Goal: Task Accomplishment & Management: Manage account settings

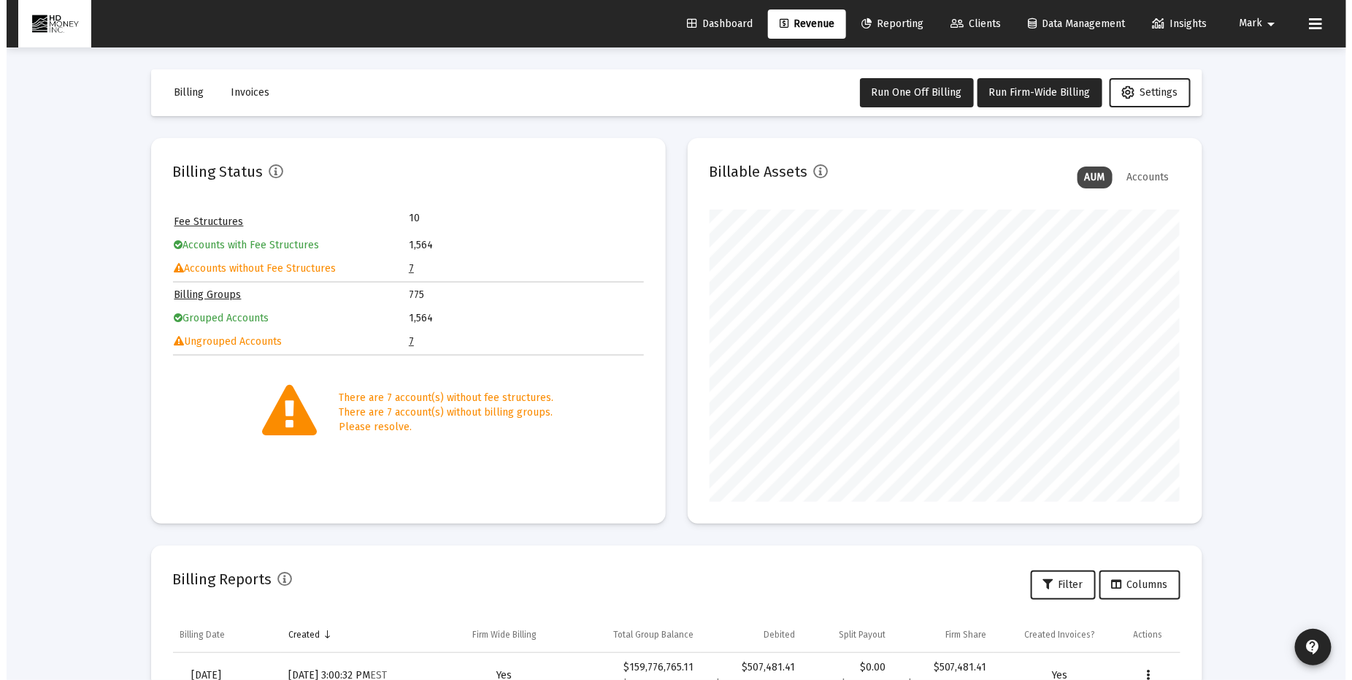
scroll to position [292, 471]
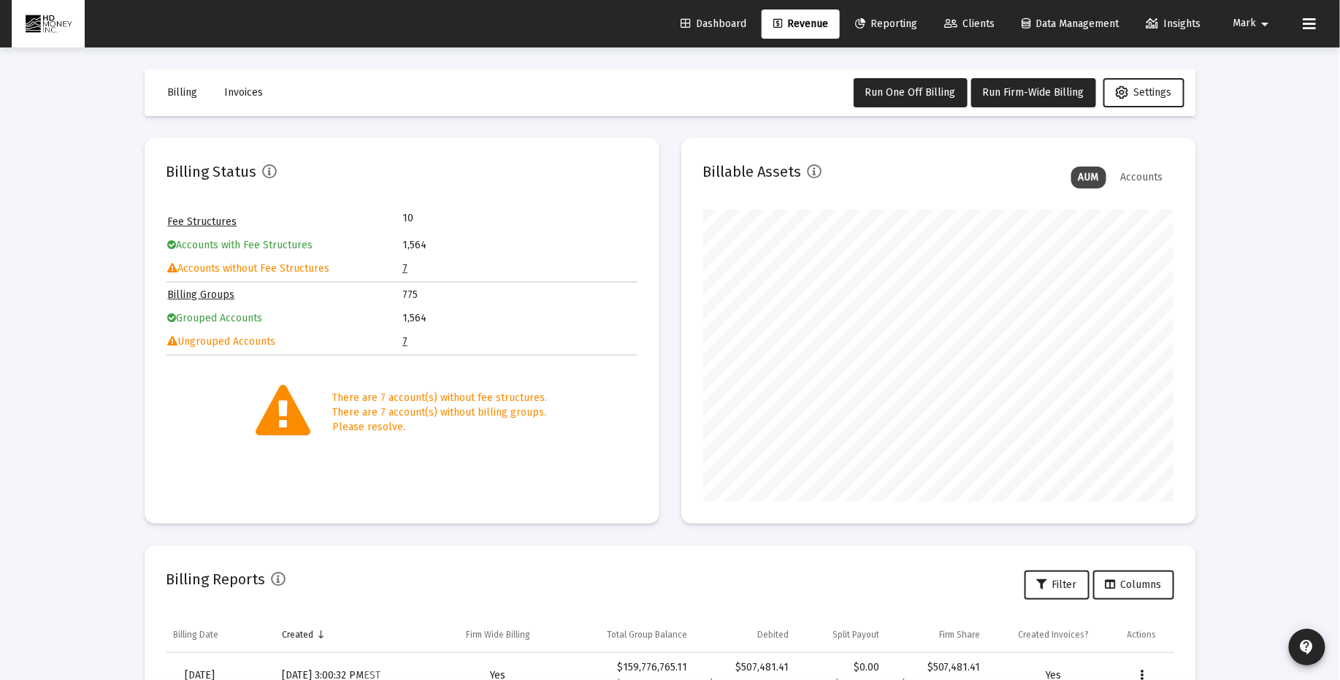
click at [974, 23] on span "Clients" at bounding box center [969, 24] width 50 height 12
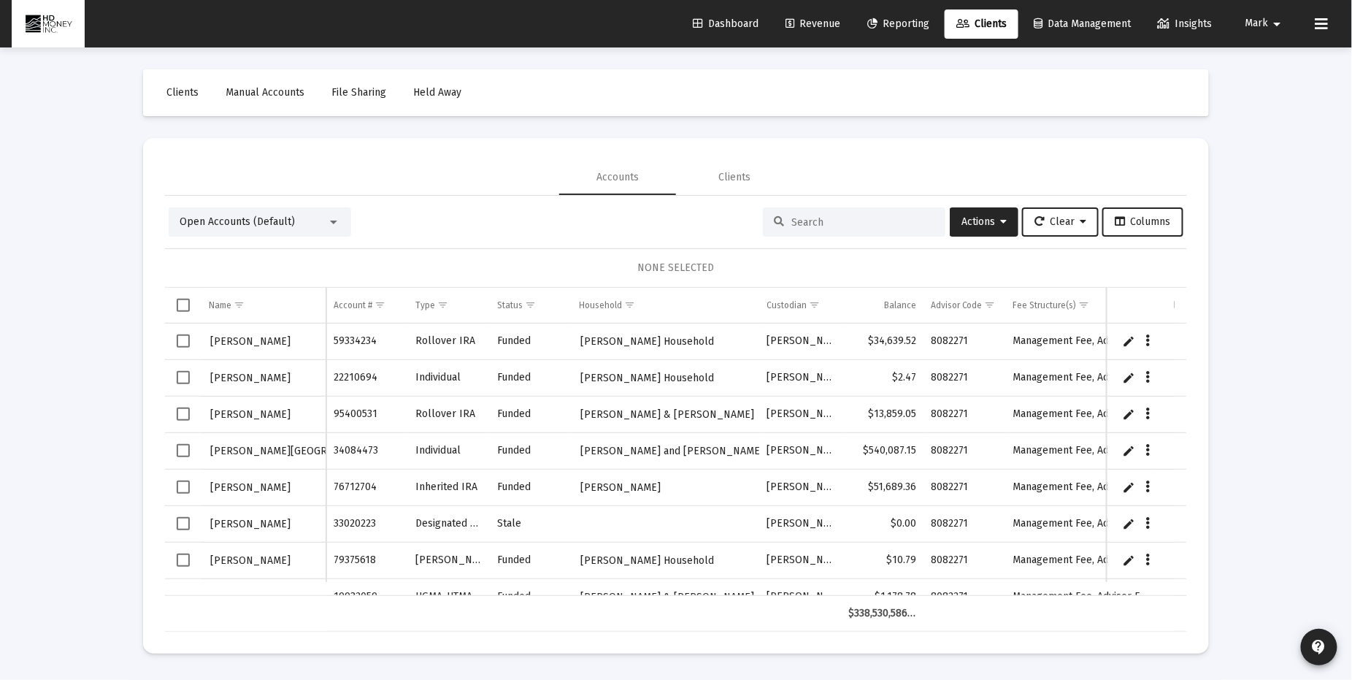
click at [802, 226] on input at bounding box center [862, 222] width 143 height 12
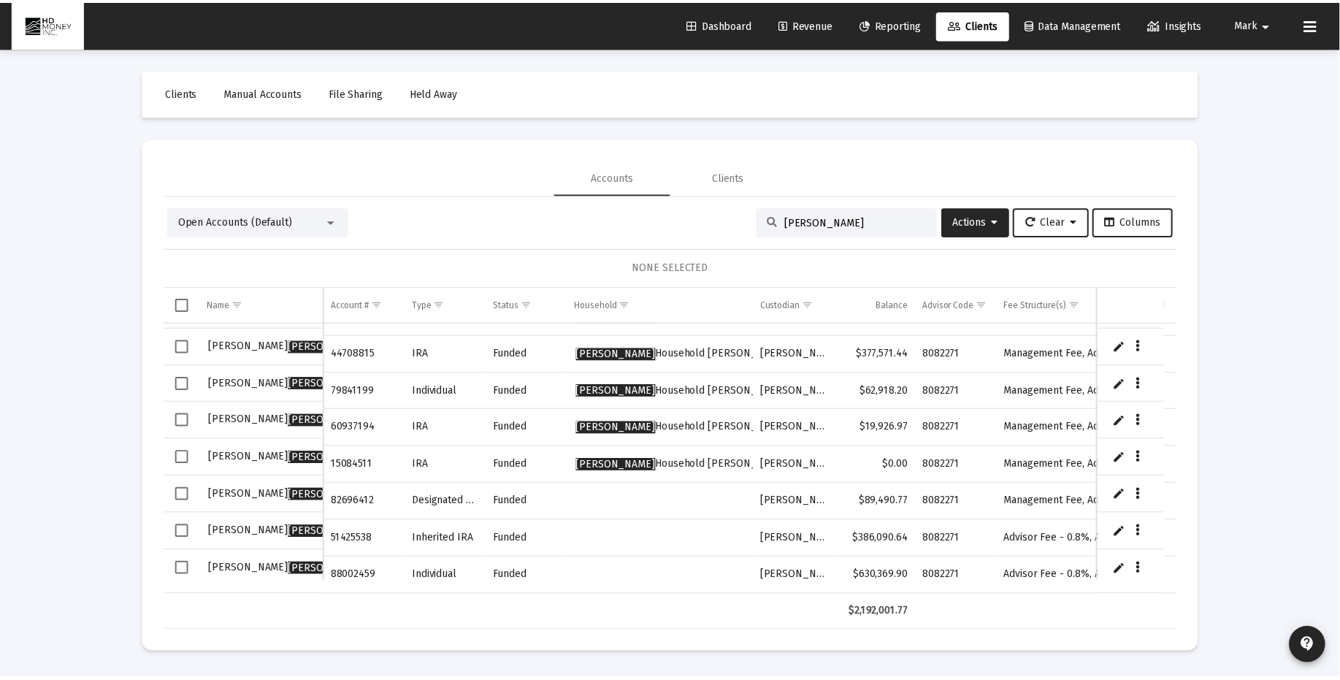
scroll to position [256, 0]
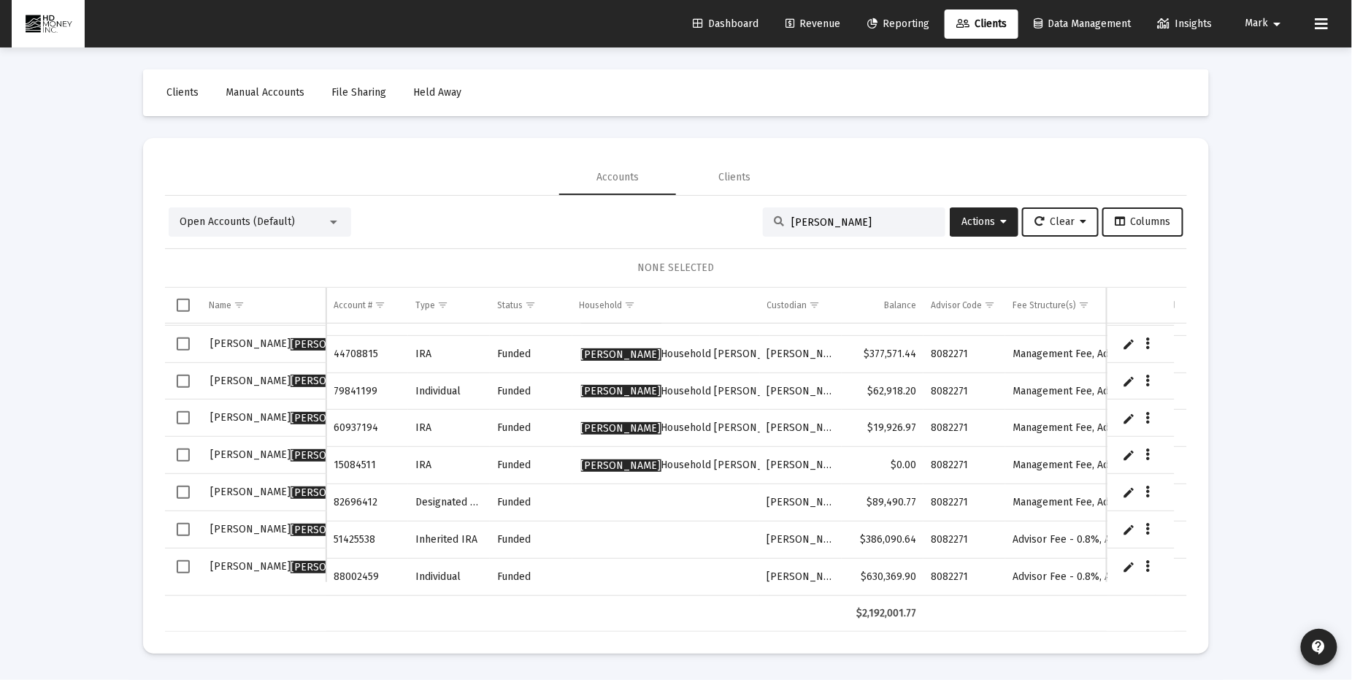
type input "[PERSON_NAME]"
click at [177, 523] on span "Select row" at bounding box center [183, 529] width 13 height 13
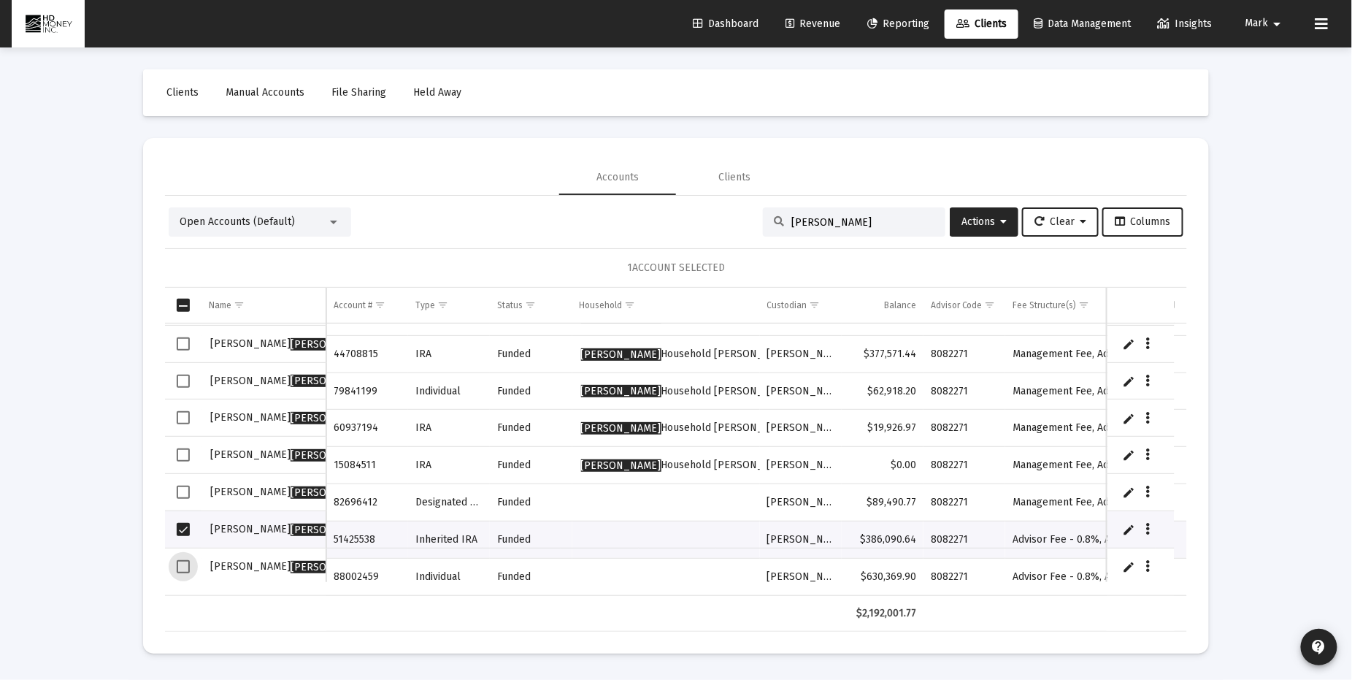
click at [187, 566] on span "Select row" at bounding box center [183, 566] width 13 height 13
click at [1149, 524] on icon "Data grid" at bounding box center [1148, 529] width 4 height 18
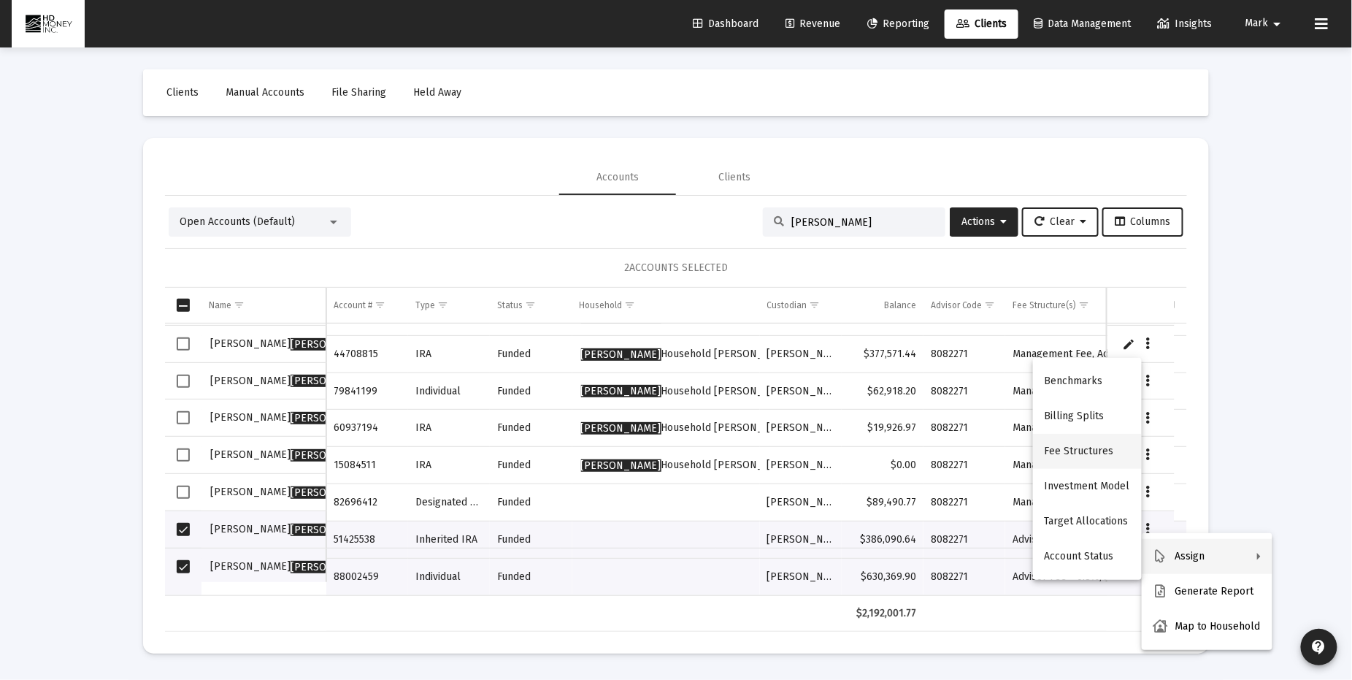
click at [1101, 451] on button "Fee Structures" at bounding box center [1087, 451] width 109 height 35
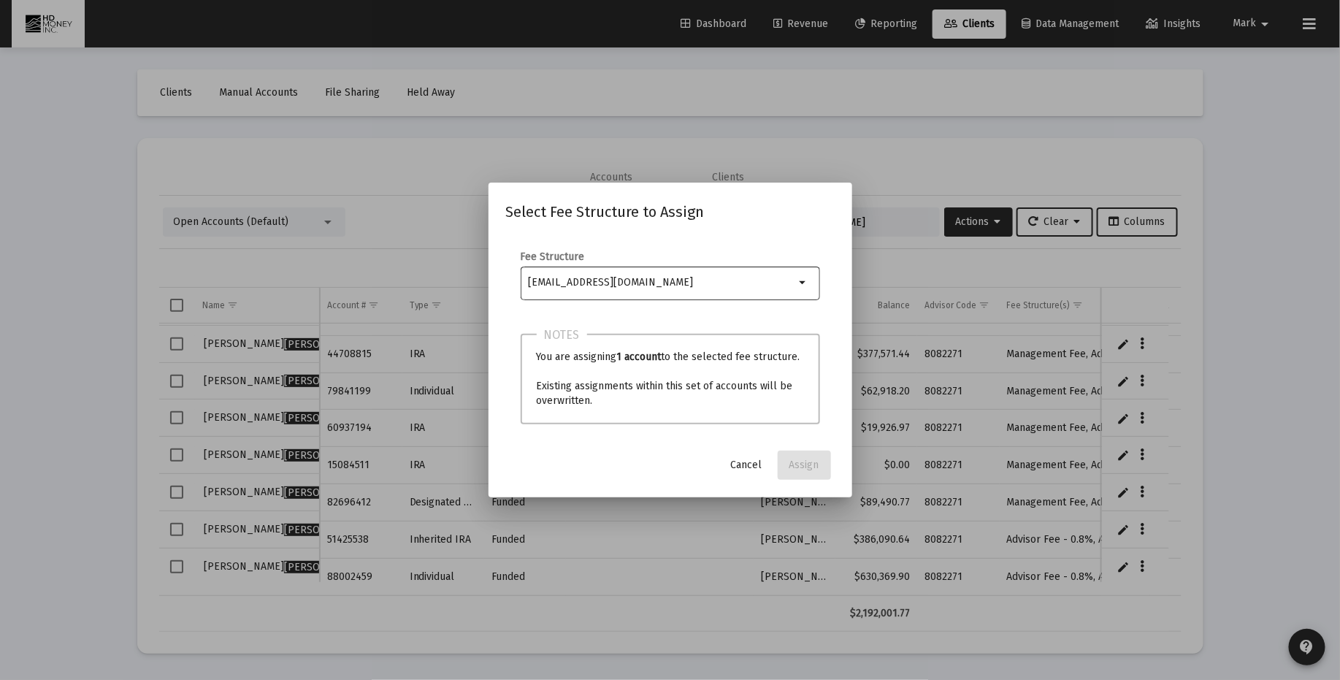
click at [659, 281] on input "Selection" at bounding box center [661, 283] width 266 height 12
type input "m"
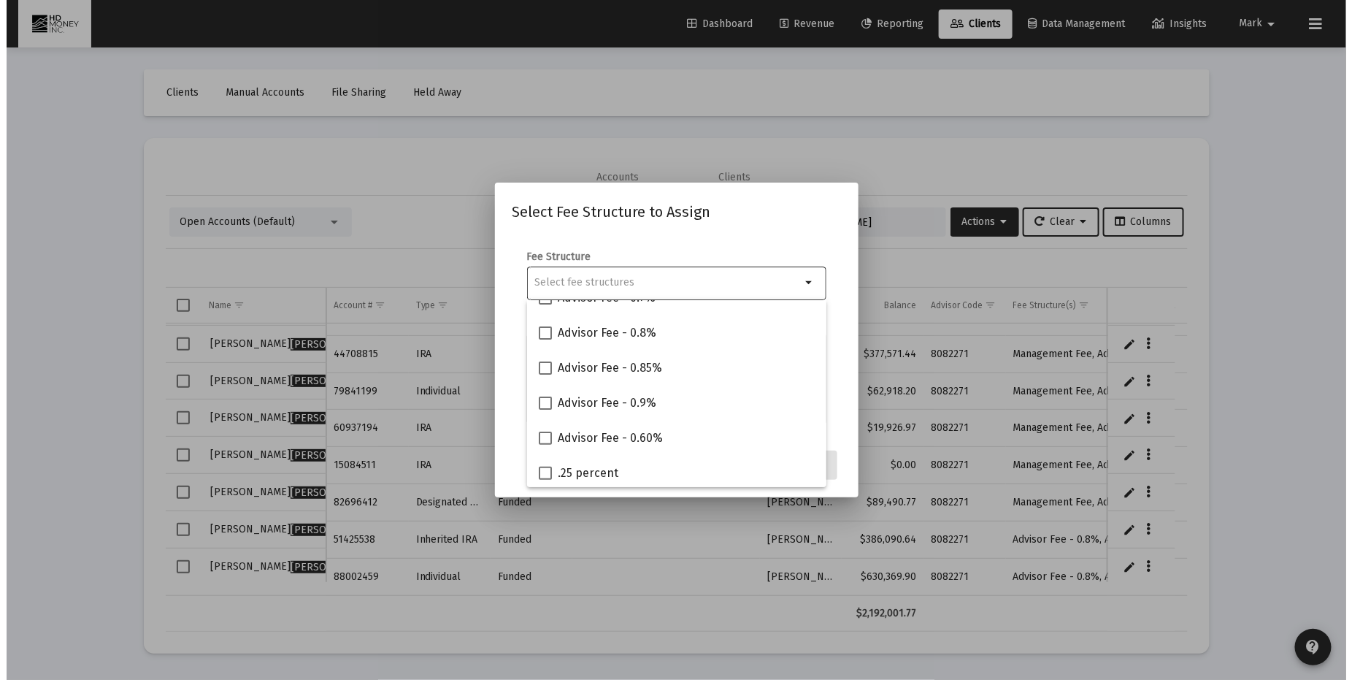
scroll to position [162, 0]
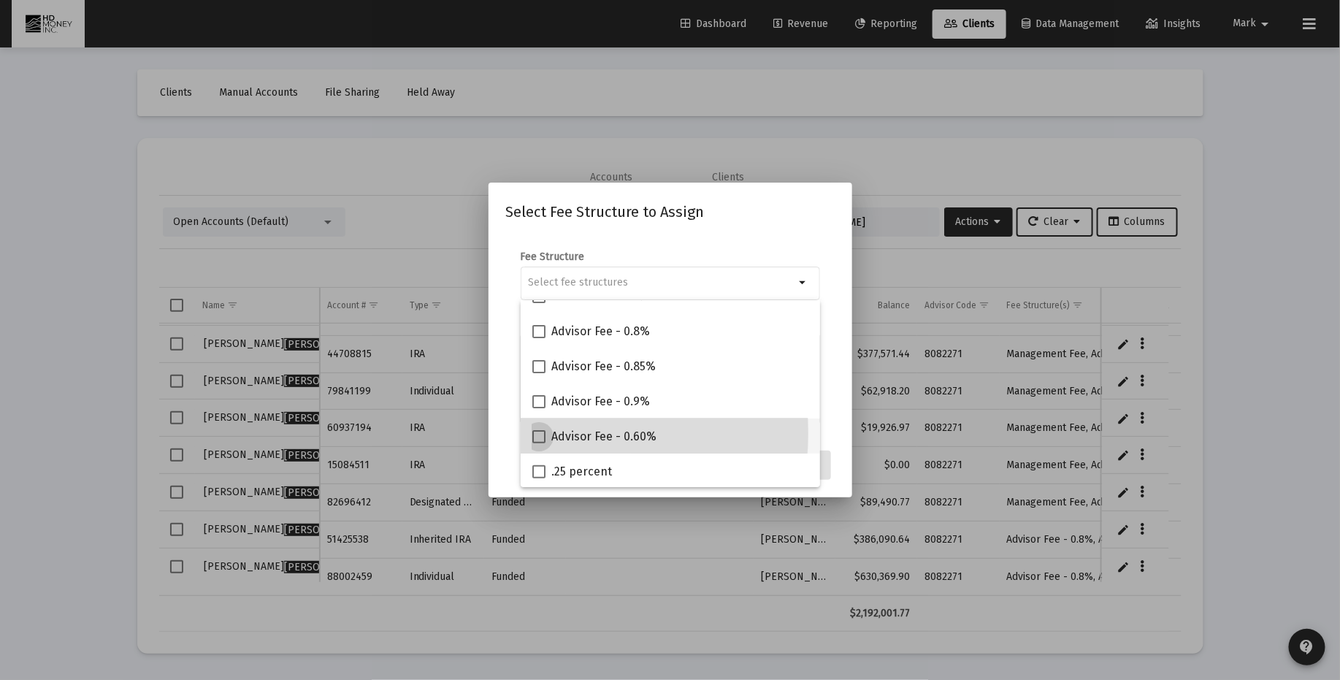
click at [534, 432] on span at bounding box center [538, 436] width 13 height 13
click at [538, 443] on input "Advisor Fee - 0.60%" at bounding box center [538, 443] width 1 height 1
checkbox input "true"
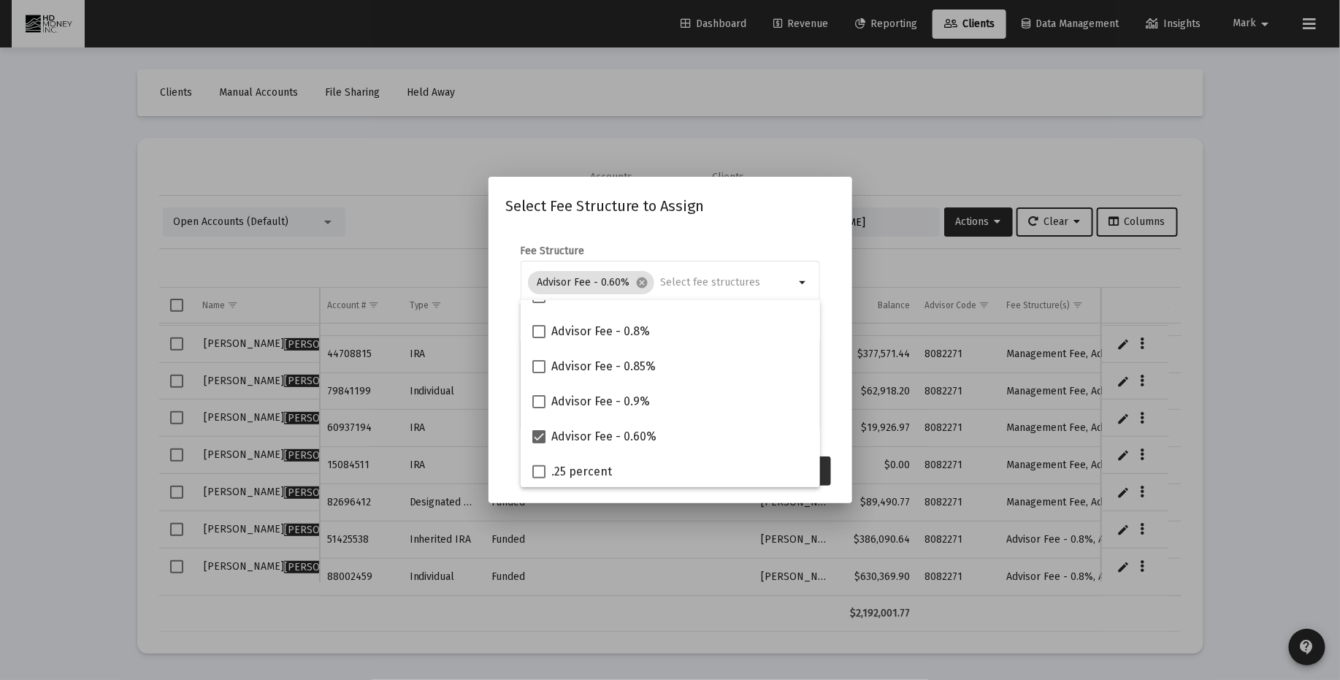
click at [823, 475] on button "Assign" at bounding box center [803, 470] width 53 height 29
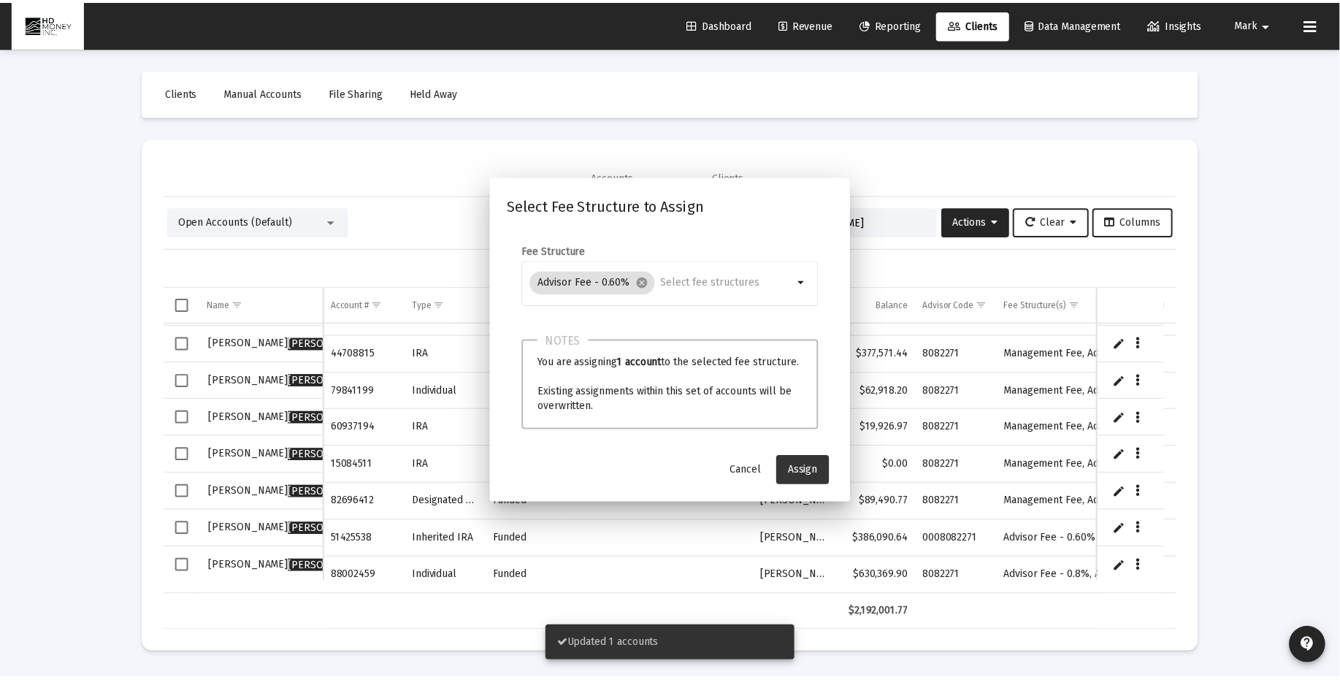
scroll to position [255, 0]
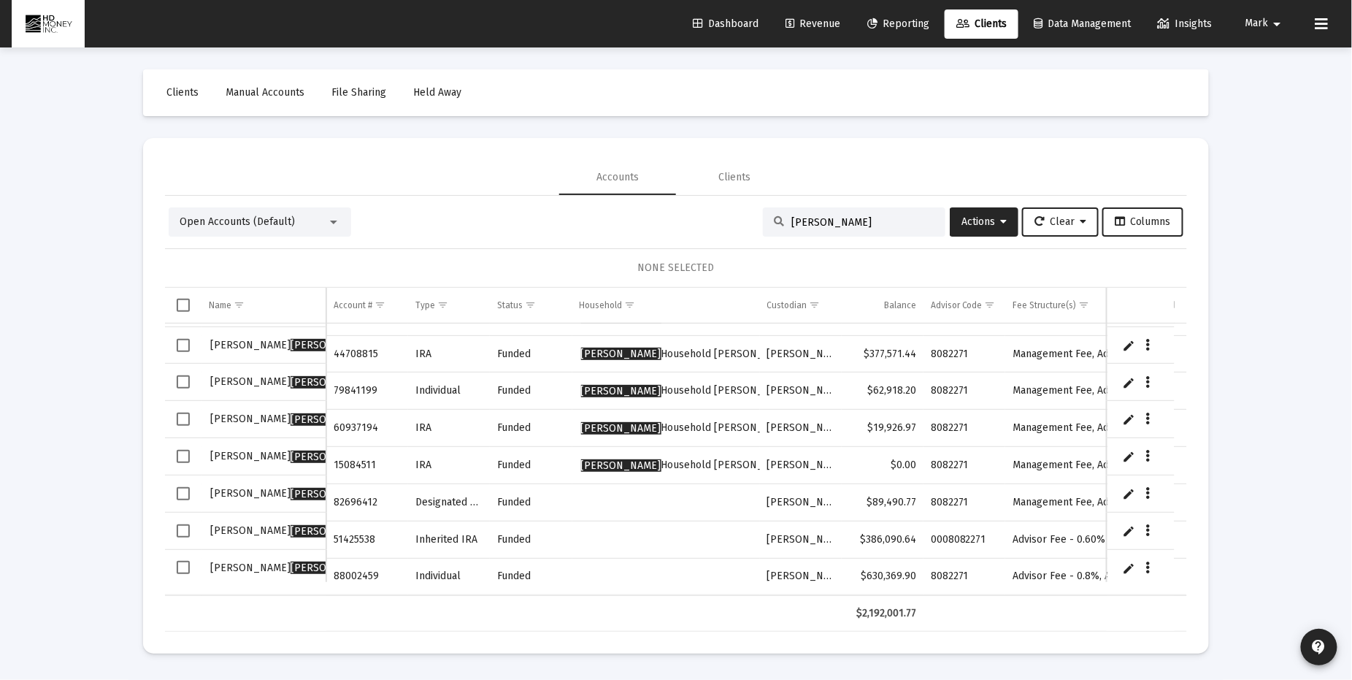
click at [188, 561] on span "Select row" at bounding box center [183, 567] width 13 height 13
click at [1150, 564] on button "Data grid" at bounding box center [1148, 567] width 13 height 13
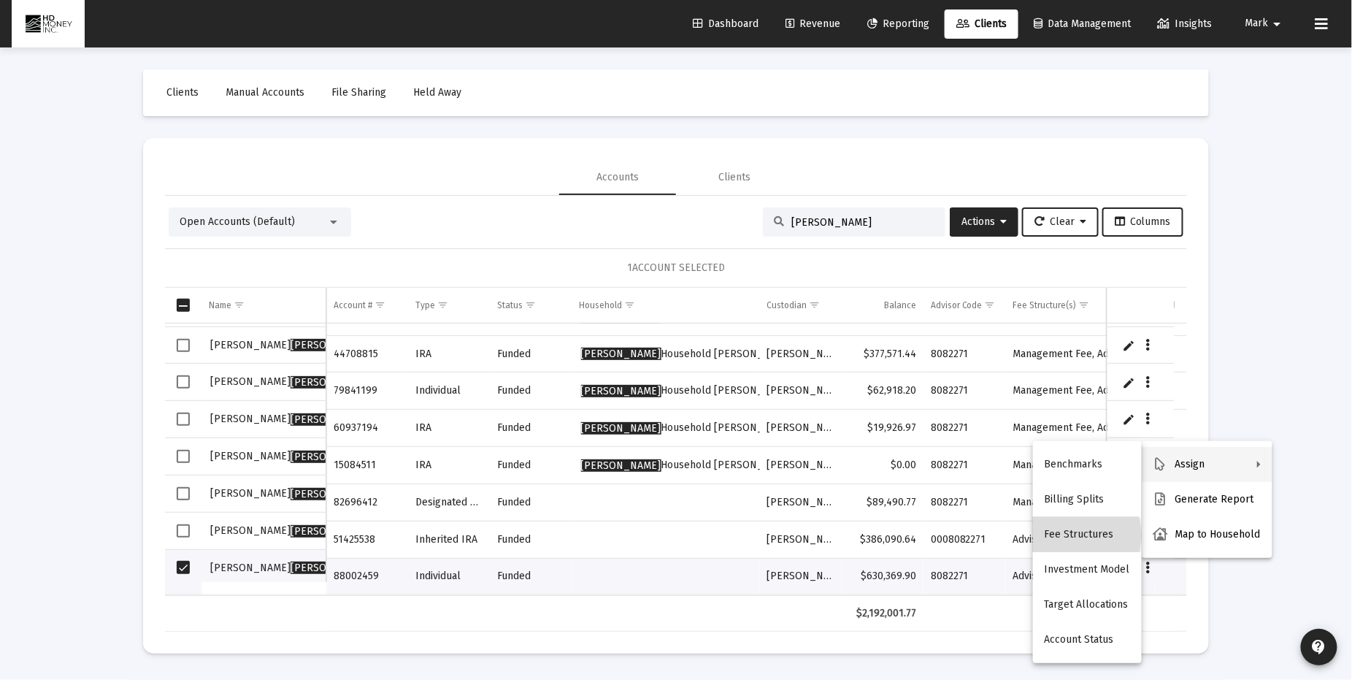
click at [1069, 535] on button "Fee Structures" at bounding box center [1087, 534] width 109 height 35
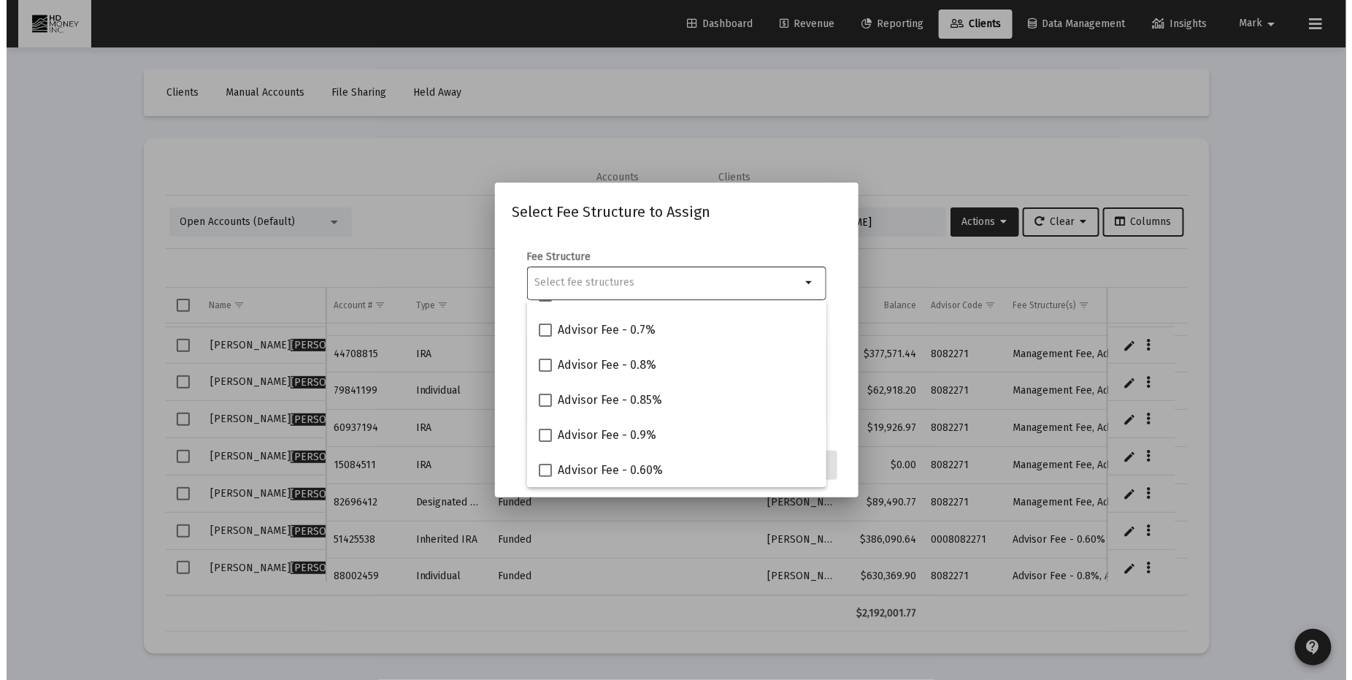
scroll to position [162, 0]
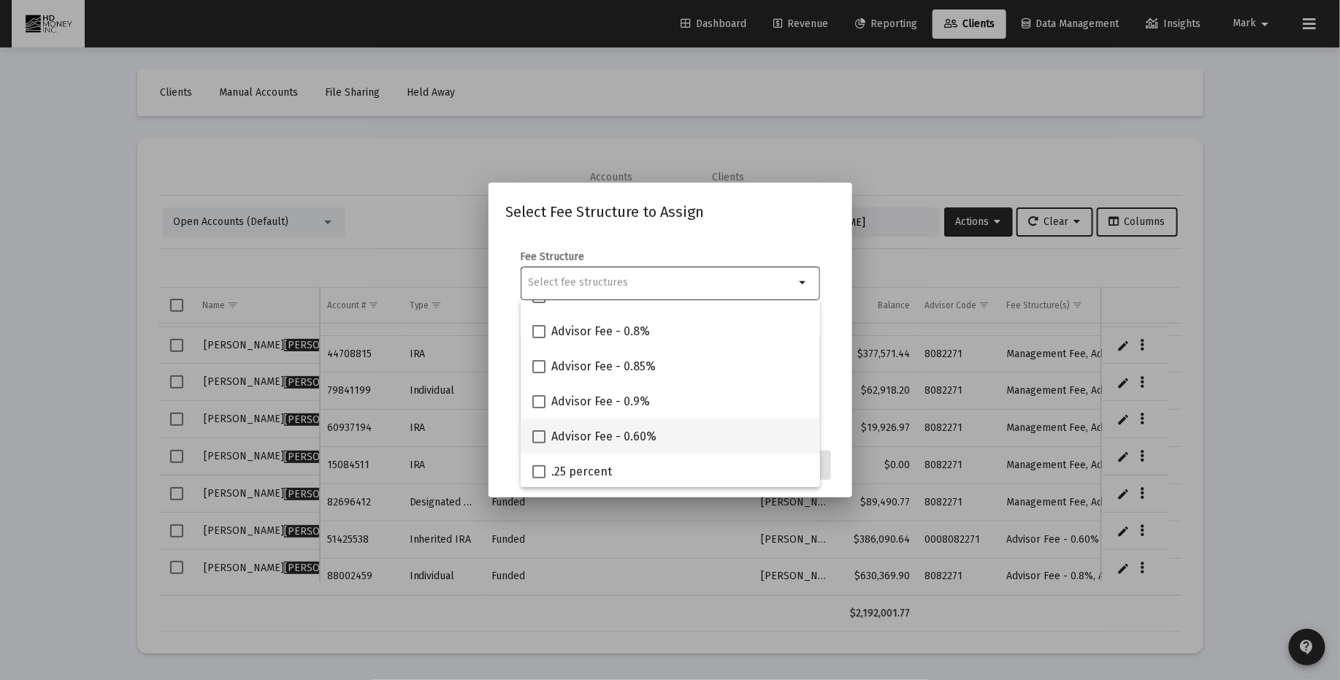
click at [540, 434] on span at bounding box center [538, 436] width 13 height 13
click at [539, 443] on input "Advisor Fee - 0.60%" at bounding box center [538, 443] width 1 height 1
checkbox input "true"
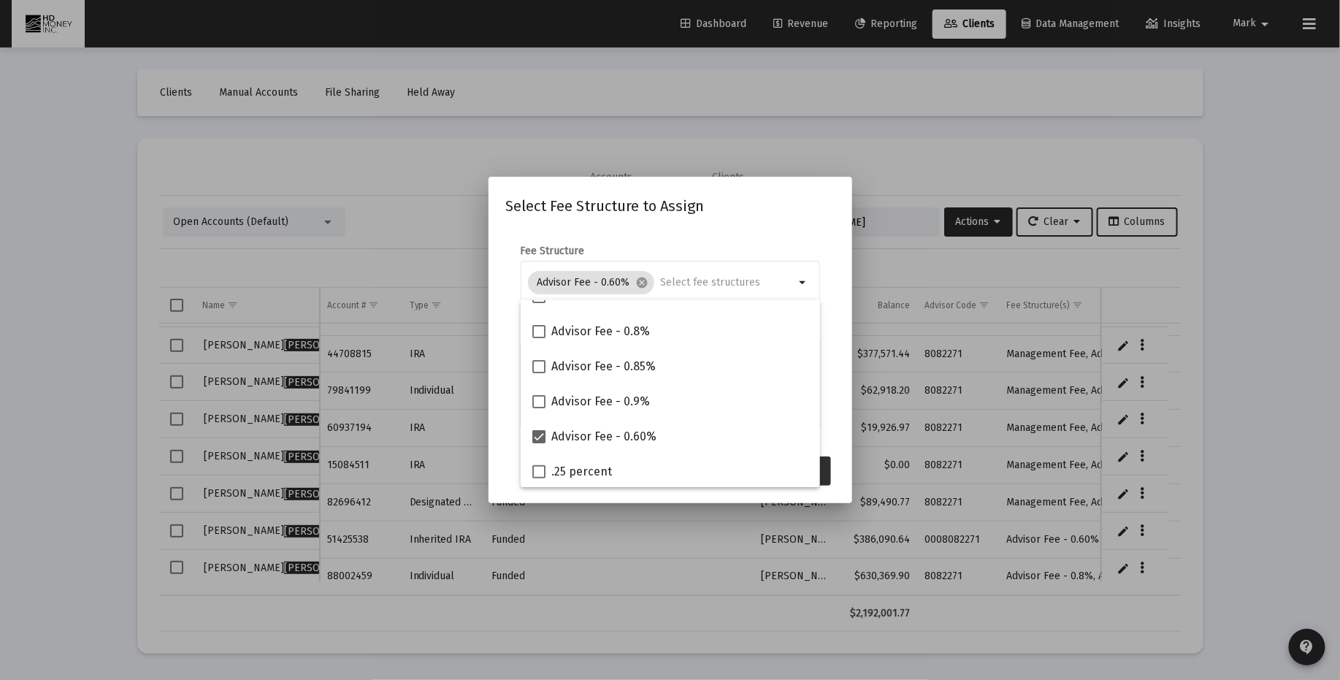
click at [825, 476] on button "Assign" at bounding box center [803, 470] width 53 height 29
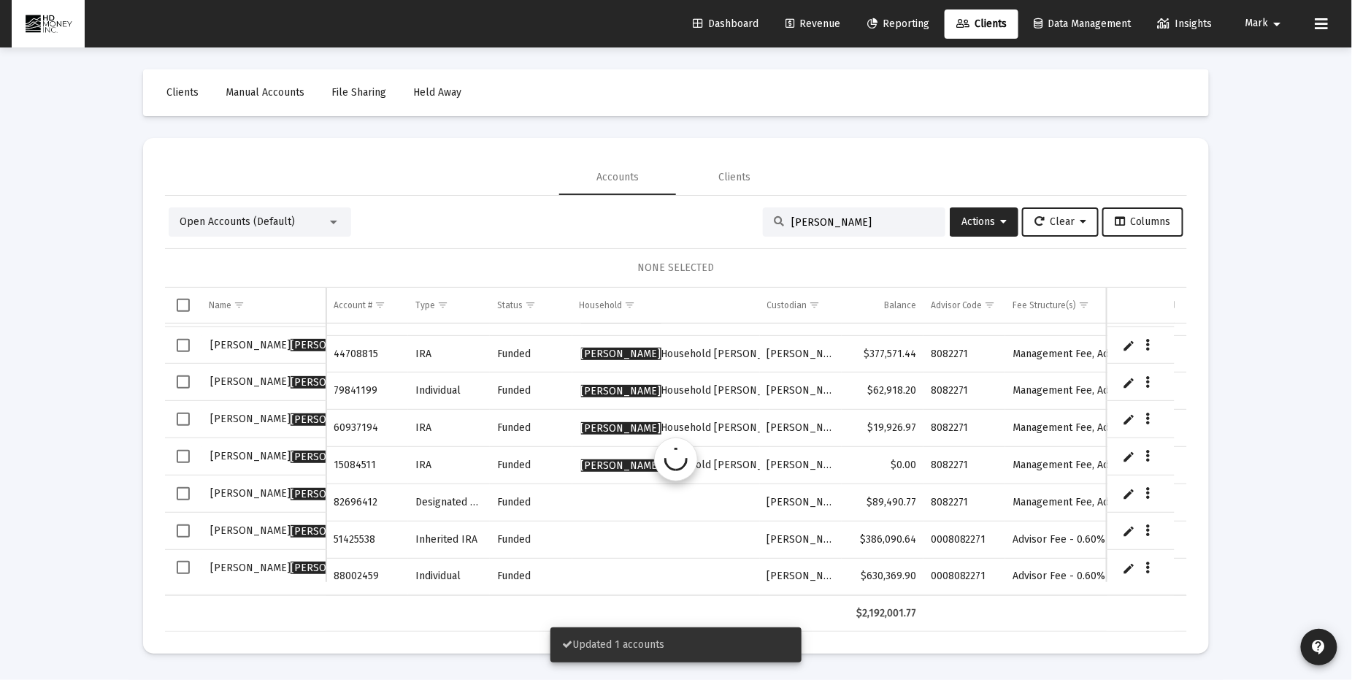
scroll to position [254, 0]
